Goal: Ask a question

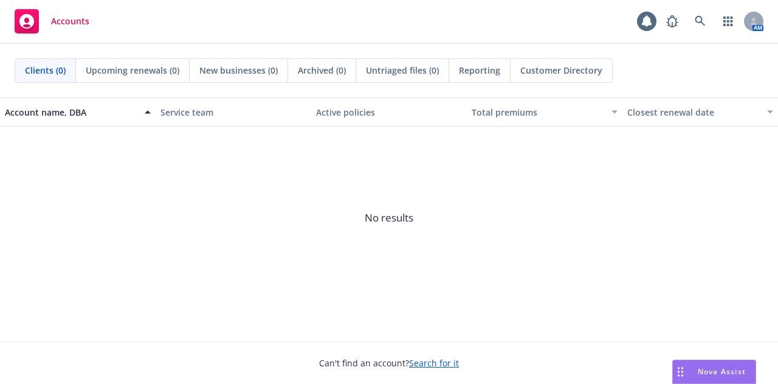
click at [718, 375] on span "Nova Assist" at bounding box center [722, 371] width 48 height 10
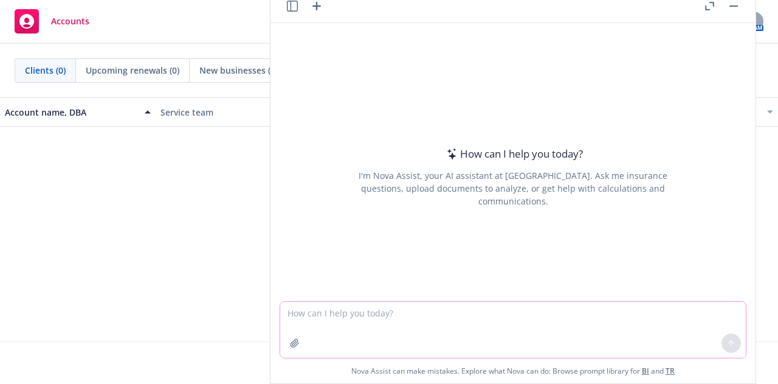
click at [412, 323] on textarea at bounding box center [513, 330] width 466 height 56
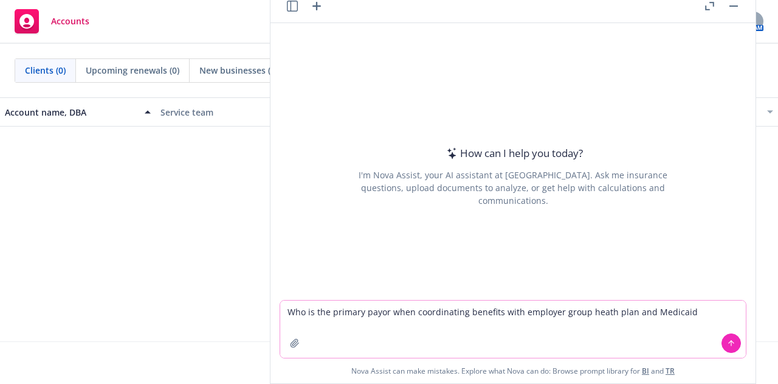
type textarea "Who is the primary payor when coordinating benefits with employer group heath p…"
